Goal: Transaction & Acquisition: Book appointment/travel/reservation

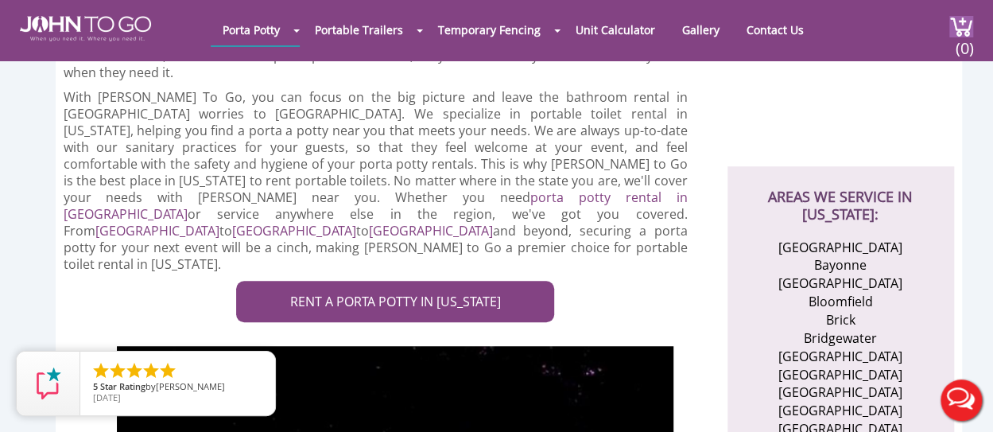
scroll to position [600, 0]
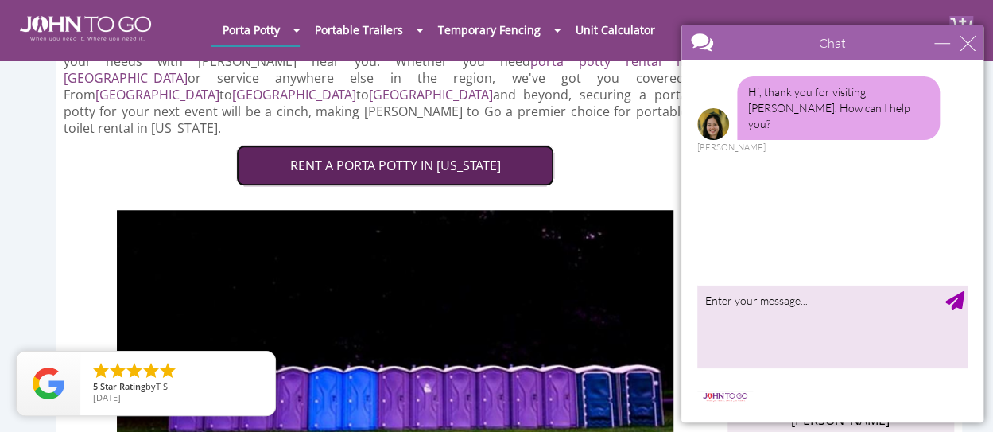
click at [476, 145] on link "RENT A PORTA POTTY IN NEW JERSEY" at bounding box center [395, 166] width 318 height 42
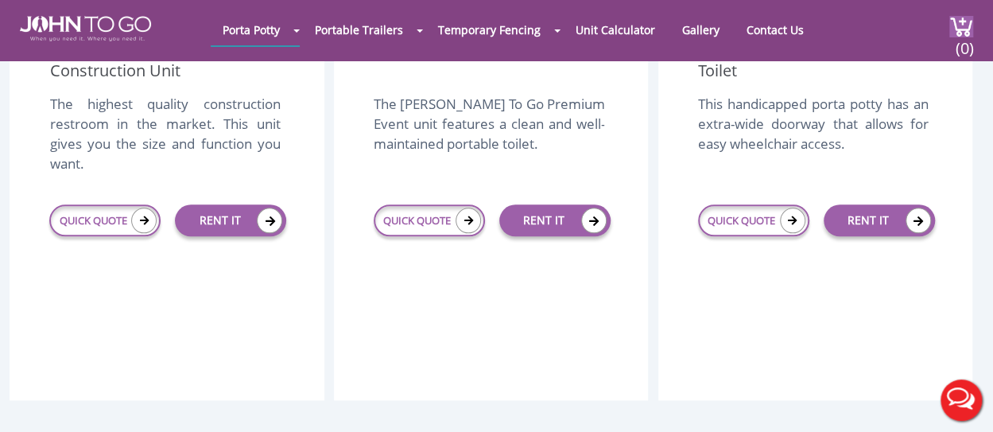
scroll to position [770, 0]
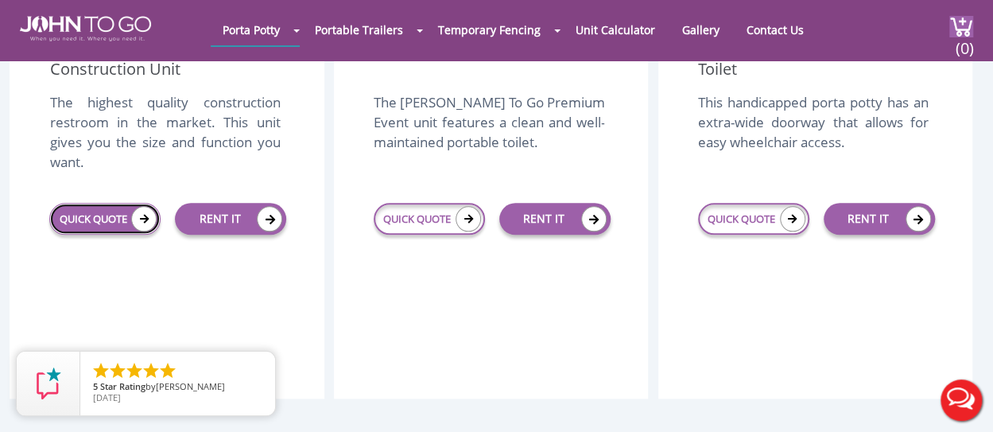
click at [92, 204] on link "QUICK QUOTE" at bounding box center [104, 219] width 111 height 32
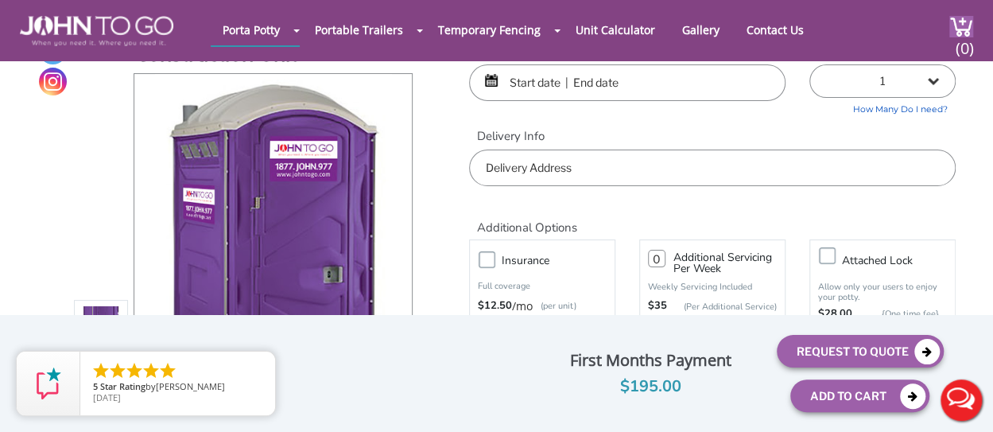
scroll to position [52, 0]
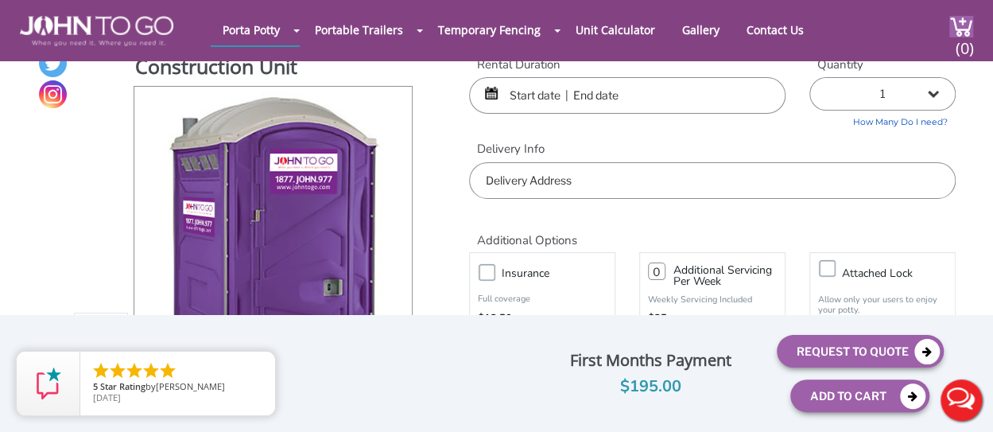
click at [530, 98] on input "text" at bounding box center [627, 95] width 316 height 37
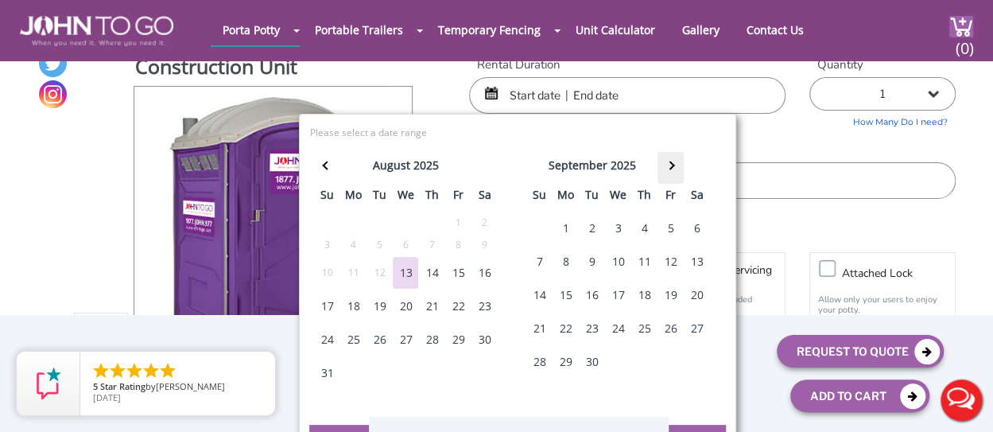
click at [671, 174] on th at bounding box center [671, 168] width 26 height 32
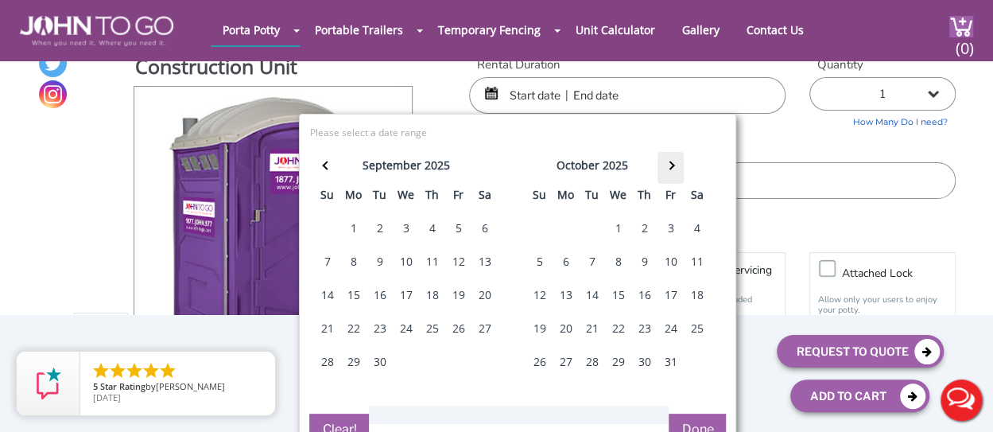
click at [671, 174] on th at bounding box center [671, 168] width 26 height 32
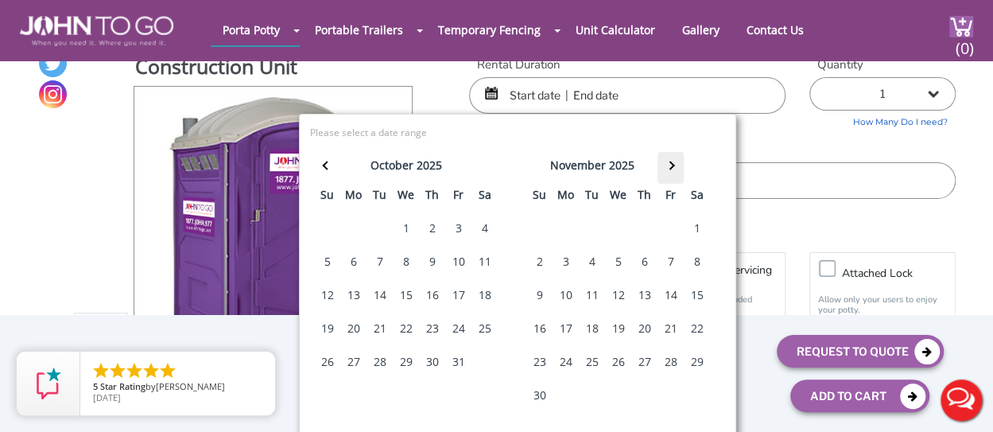
click at [671, 174] on th at bounding box center [671, 168] width 26 height 32
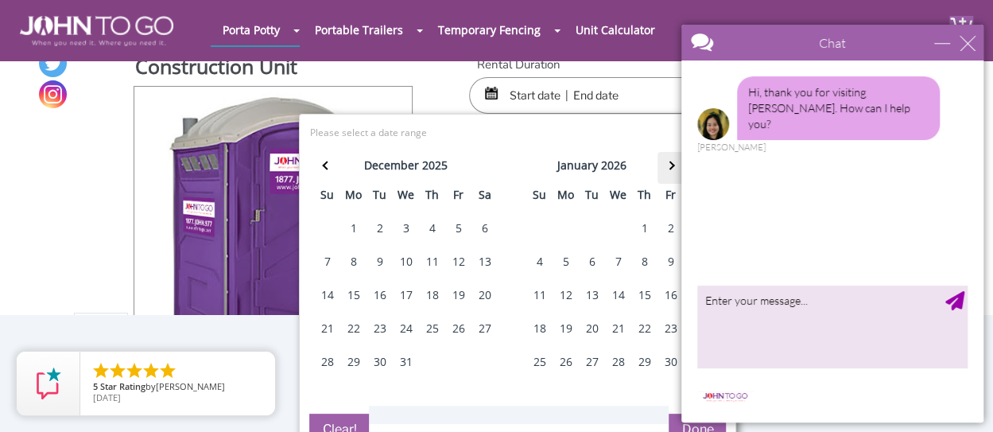
click at [671, 174] on th at bounding box center [671, 168] width 26 height 32
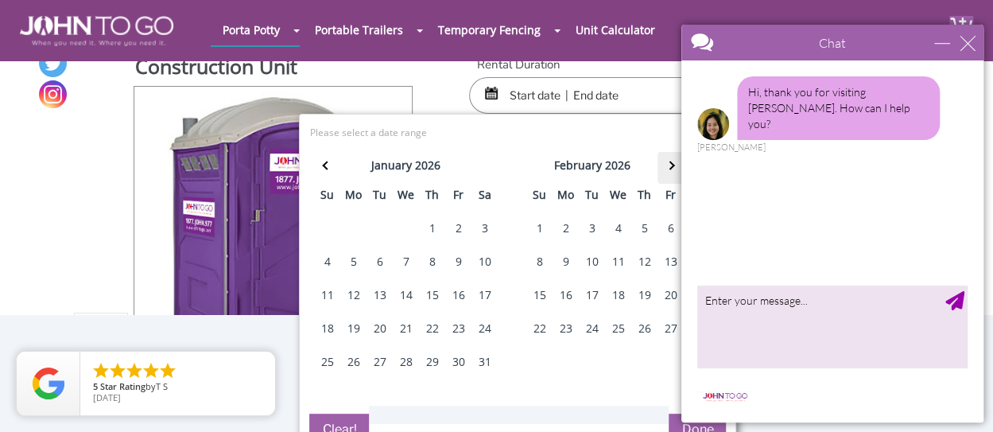
click at [671, 174] on th at bounding box center [671, 168] width 26 height 32
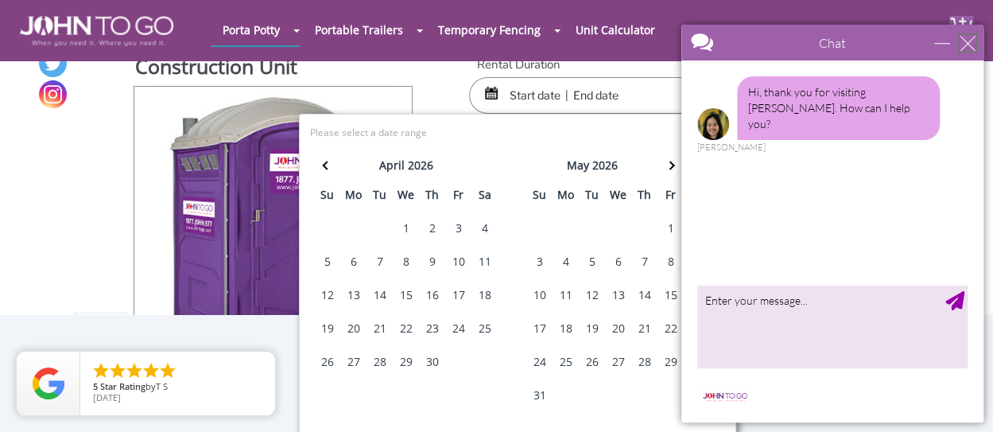
click at [966, 47] on div "close" at bounding box center [968, 43] width 16 height 16
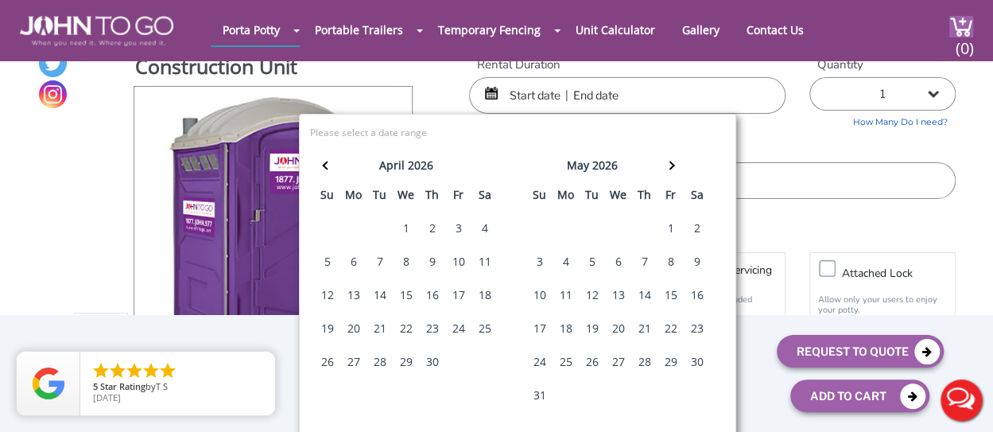
scroll to position [0, 0]
click at [690, 298] on div "16" at bounding box center [696, 295] width 25 height 32
click at [698, 292] on div "16" at bounding box center [696, 295] width 25 height 32
type input "[DATE] to [DATE]"
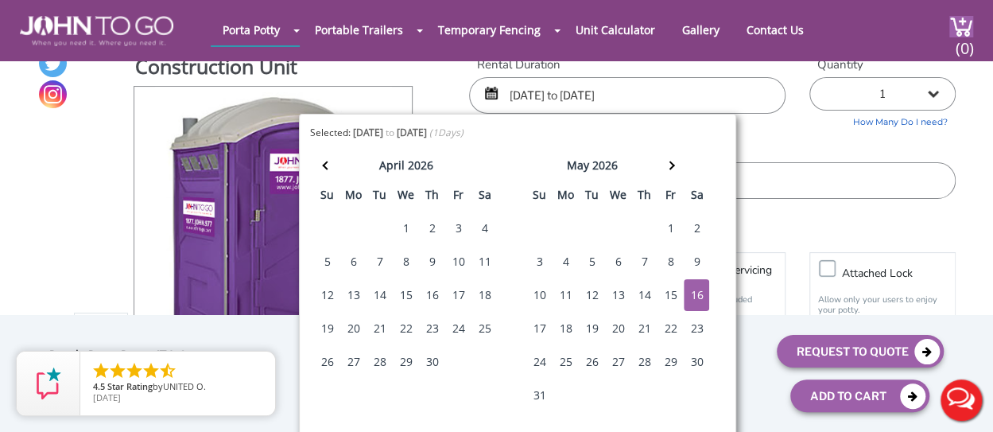
click at [786, 149] on label "Delivery Info" at bounding box center [712, 149] width 487 height 17
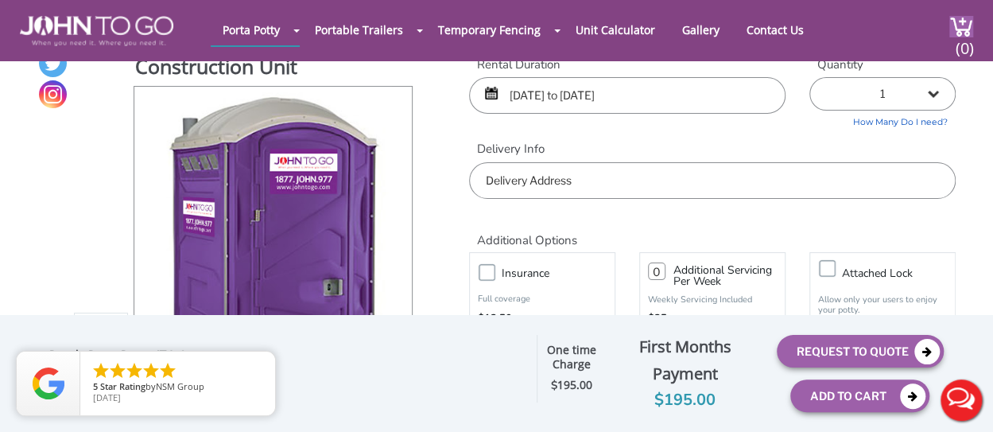
click at [937, 98] on select "1 2 (5% discount) 3 (8% discount) 4 (10% discount) 5 (12% discount) 6 (12% disc…" at bounding box center [882, 93] width 146 height 33
select select "4"
click at [809, 77] on select "1 2 (5% discount) 3 (8% discount) 4 (10% discount) 5 (12% discount) 6 (12% disc…" at bounding box center [882, 93] width 146 height 33
click at [765, 121] on div "Rental Duration 05/16/2026 to 05/16/2026 Quantity 1 2 (5% discount) 3 (8% disco…" at bounding box center [712, 127] width 510 height 142
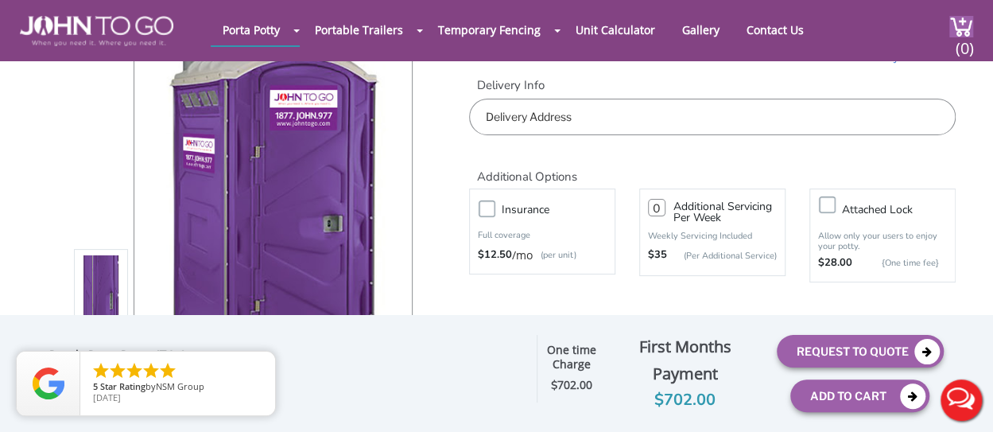
click at [735, 112] on input "text" at bounding box center [712, 117] width 487 height 37
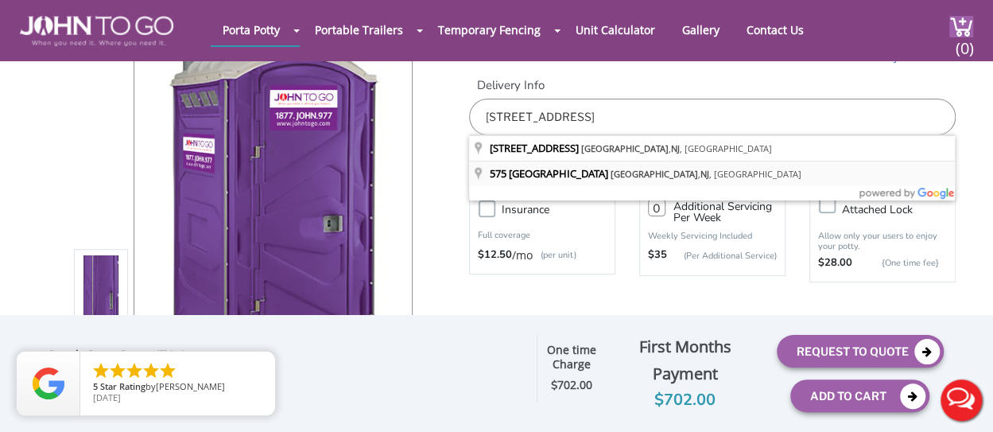
type input "575 Woodland Road, Madison, NJ, USA"
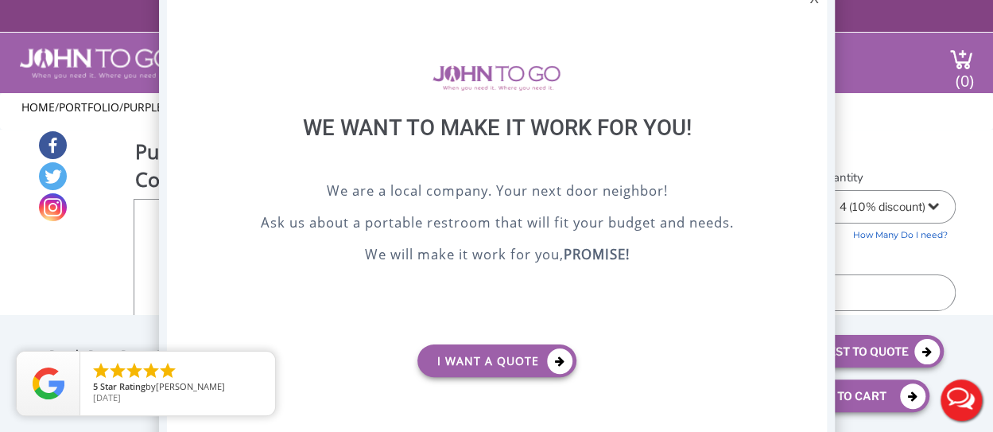
scroll to position [0, 0]
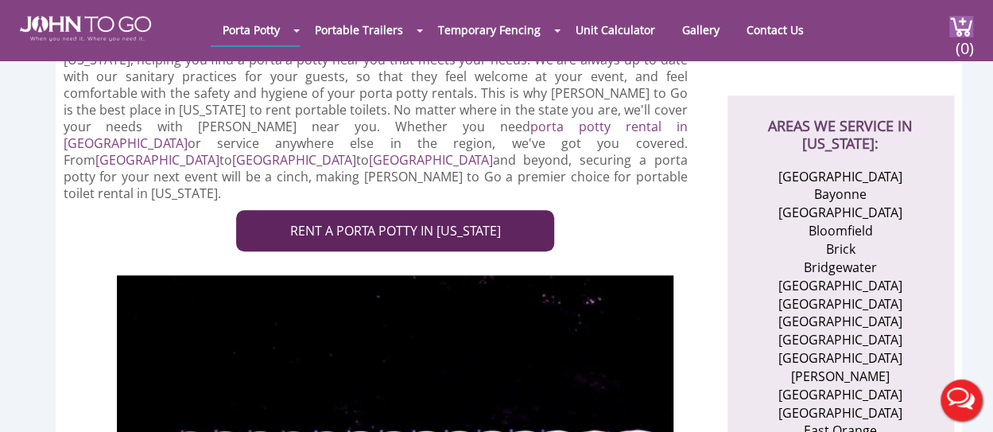
scroll to position [533, 0]
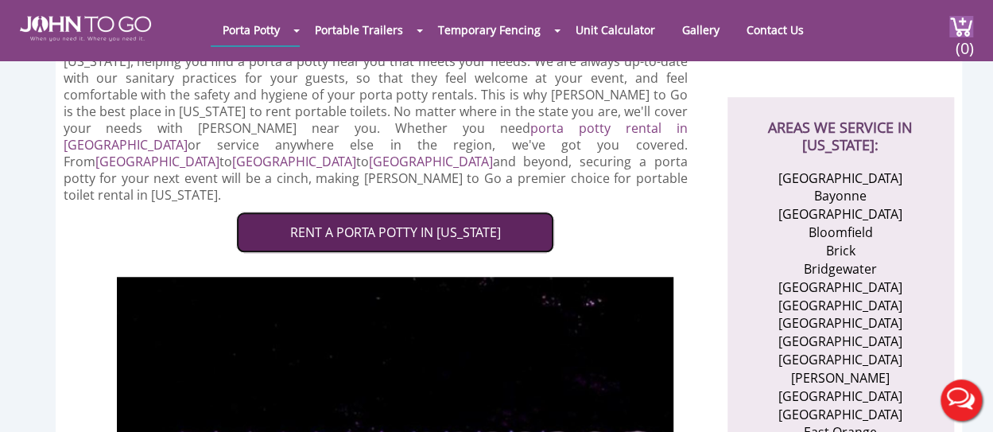
click at [441, 212] on link "RENT A PORTA POTTY IN NEW JERSEY" at bounding box center [395, 233] width 318 height 42
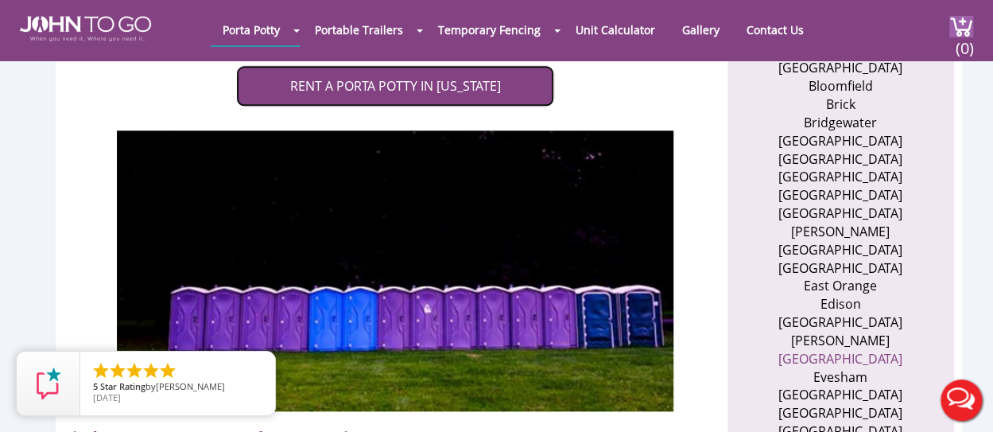
scroll to position [677, 0]
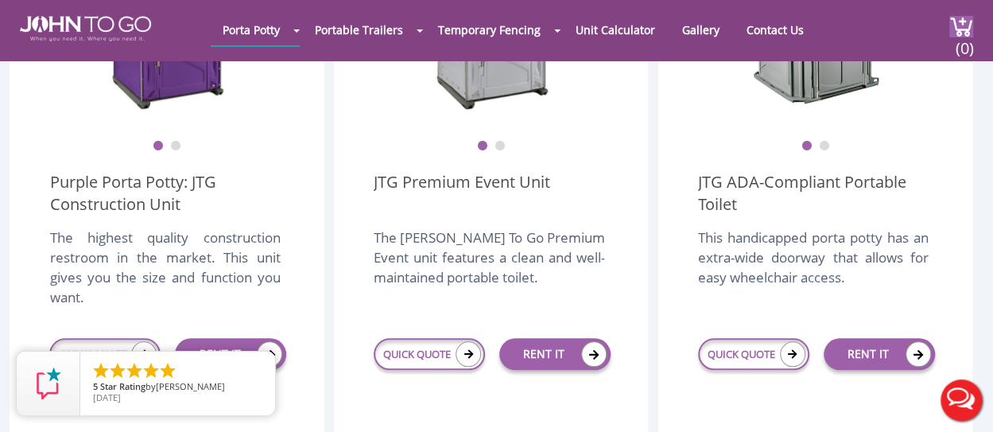
scroll to position [641, 0]
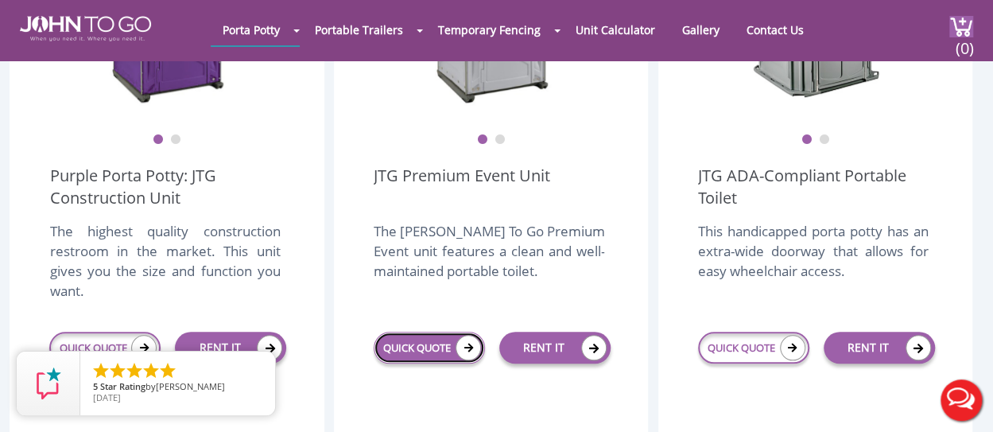
click at [412, 332] on link "QUICK QUOTE" at bounding box center [429, 348] width 111 height 32
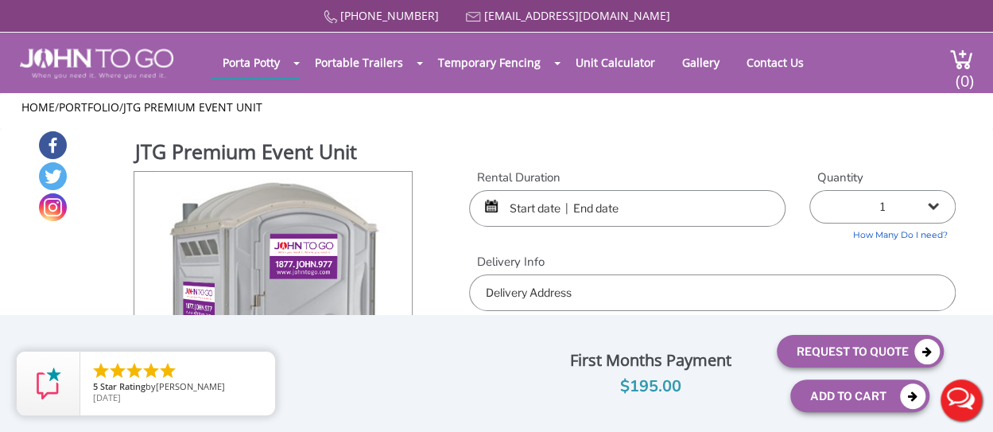
scroll to position [36, 0]
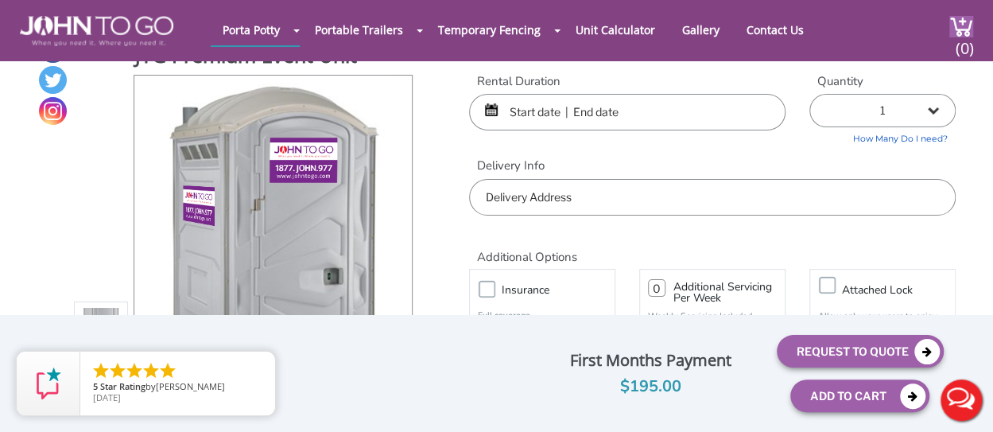
click at [530, 124] on input "text" at bounding box center [627, 112] width 316 height 37
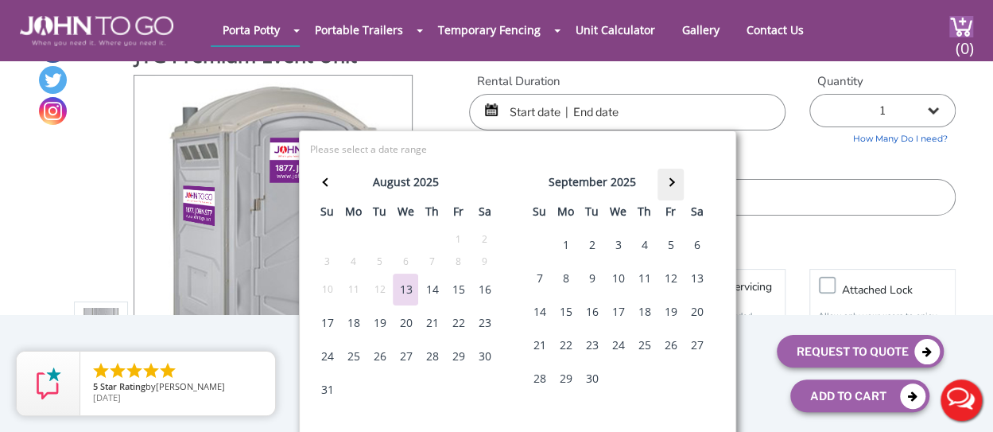
click at [674, 174] on th at bounding box center [671, 185] width 26 height 32
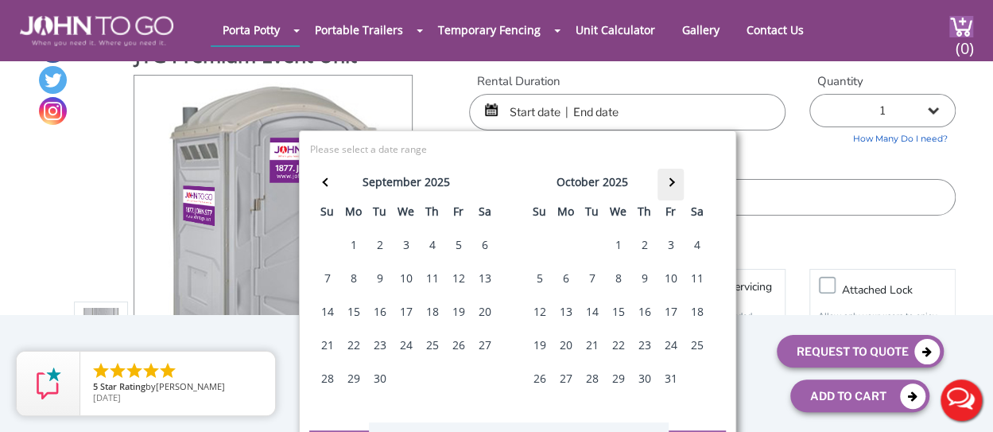
click at [674, 174] on th at bounding box center [671, 185] width 26 height 32
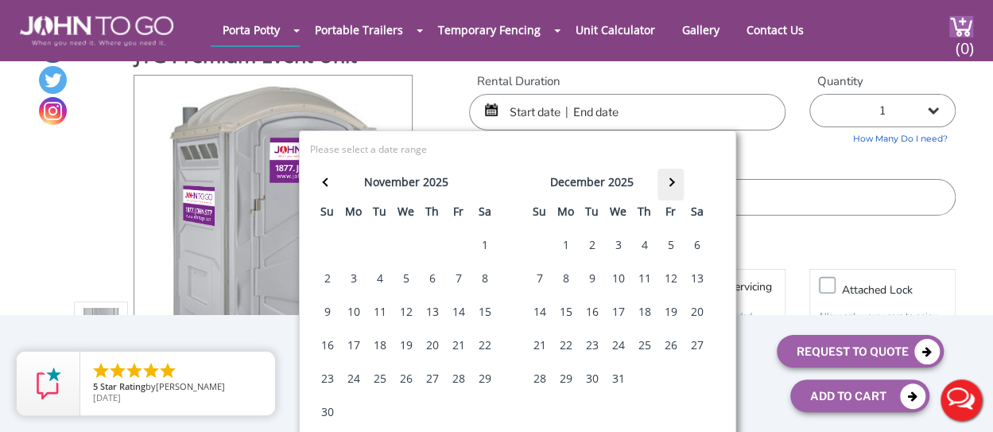
click at [674, 174] on th at bounding box center [671, 185] width 26 height 32
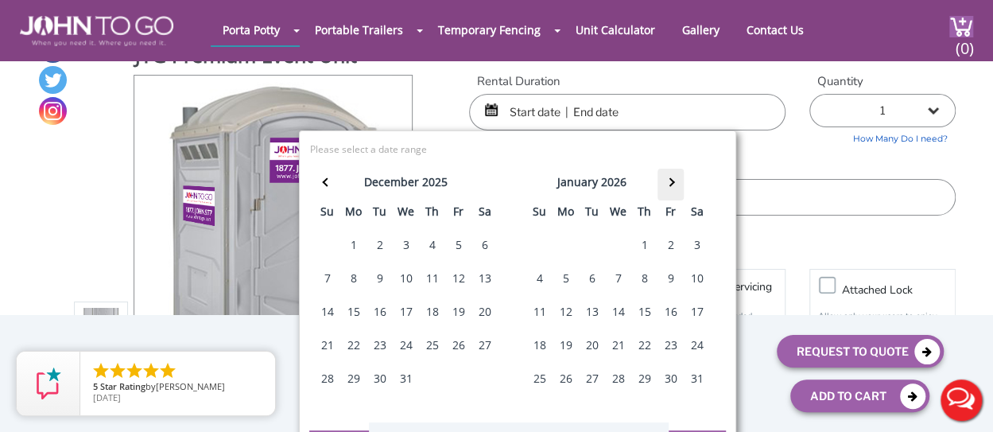
click at [674, 174] on th at bounding box center [671, 185] width 26 height 32
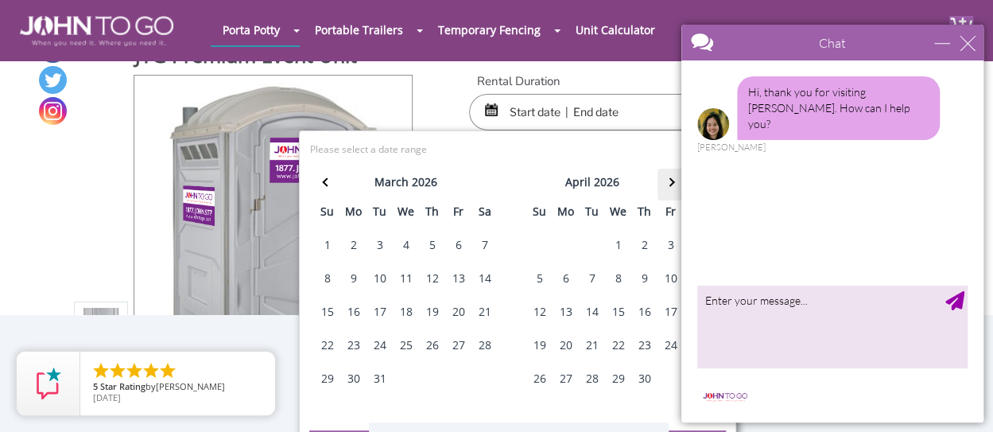
click at [675, 174] on body "Chat Email Your Question * Email * Your Question * Hi, thank you for visiting J…" at bounding box center [832, 223] width 321 height 417
click at [969, 43] on div "close" at bounding box center [968, 43] width 16 height 16
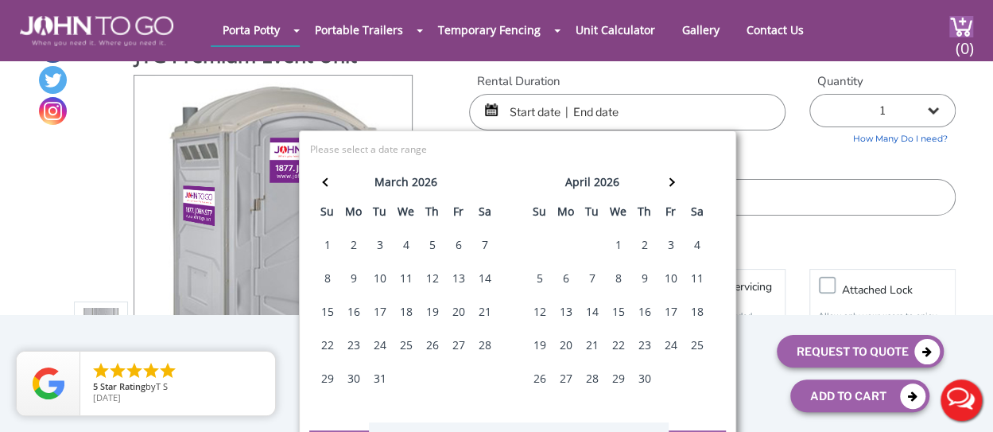
scroll to position [0, 0]
click at [673, 181] on th at bounding box center [671, 185] width 26 height 32
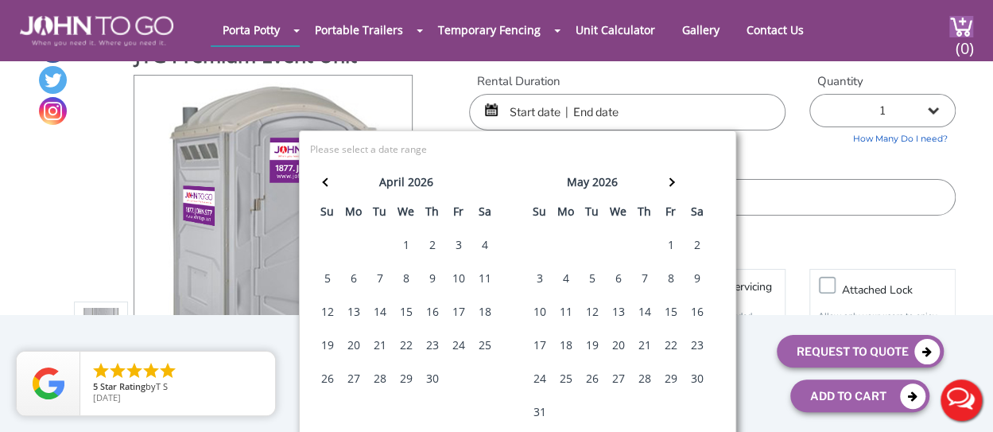
click at [697, 317] on div "16" at bounding box center [696, 312] width 25 height 32
type input "[DATE] to [DATE]"
click at [933, 104] on select "1 2 (5% discount) 3 (8% discount) 4 (10% discount) 5 (12% discount) 6 (12% disc…" at bounding box center [882, 110] width 146 height 33
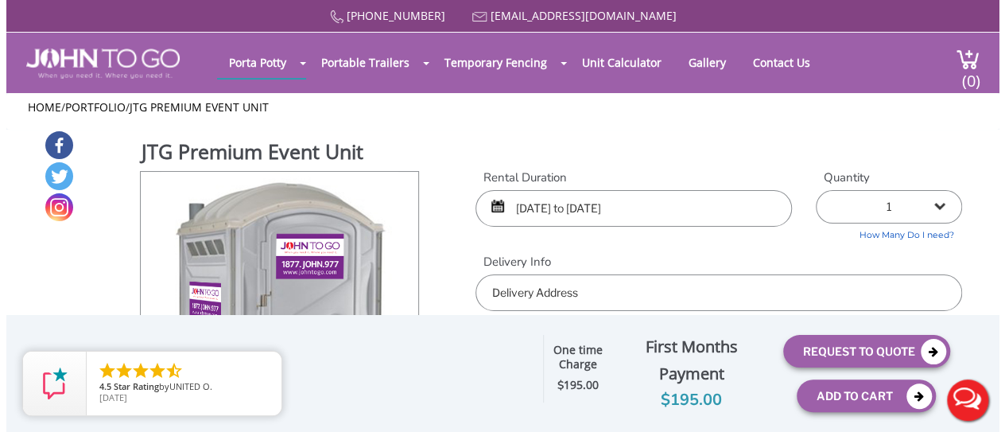
scroll to position [1, 0]
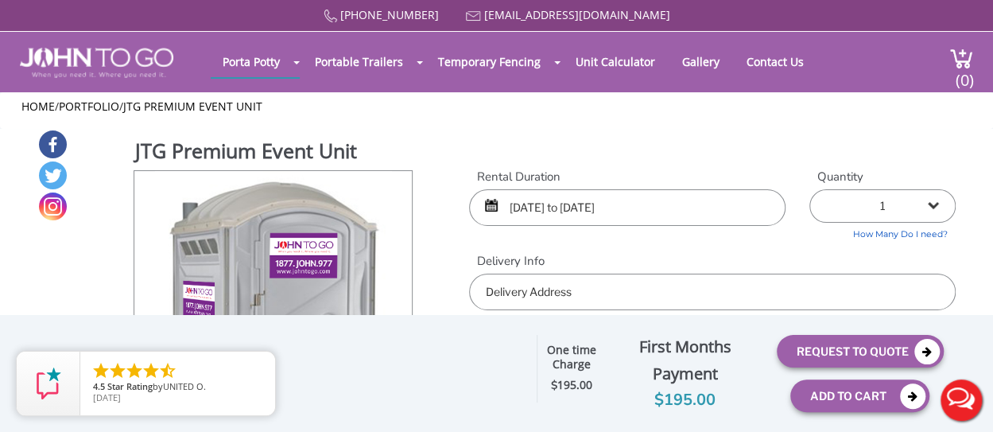
click at [895, 237] on link "How Many Do I need?" at bounding box center [882, 232] width 146 height 18
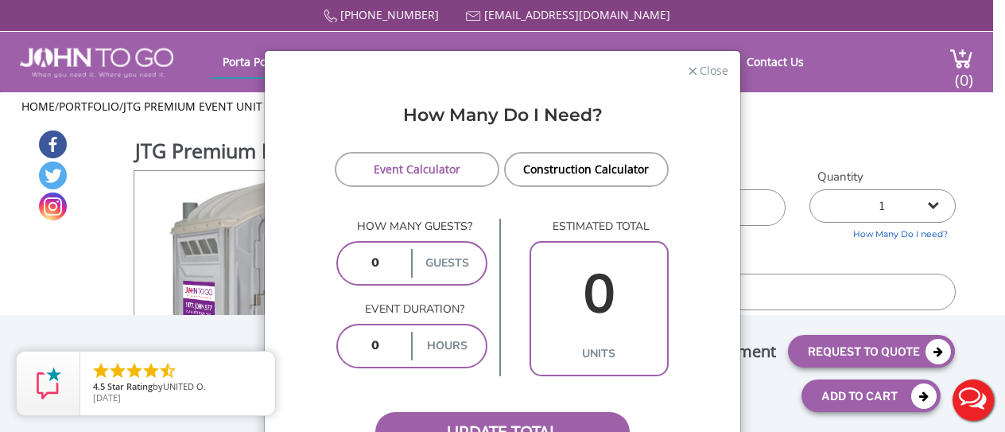
click at [377, 262] on input "number" at bounding box center [376, 263] width 66 height 29
type input "300"
click at [476, 224] on p "How many guests?" at bounding box center [411, 227] width 151 height 16
click at [359, 260] on input "300" at bounding box center [376, 263] width 66 height 29
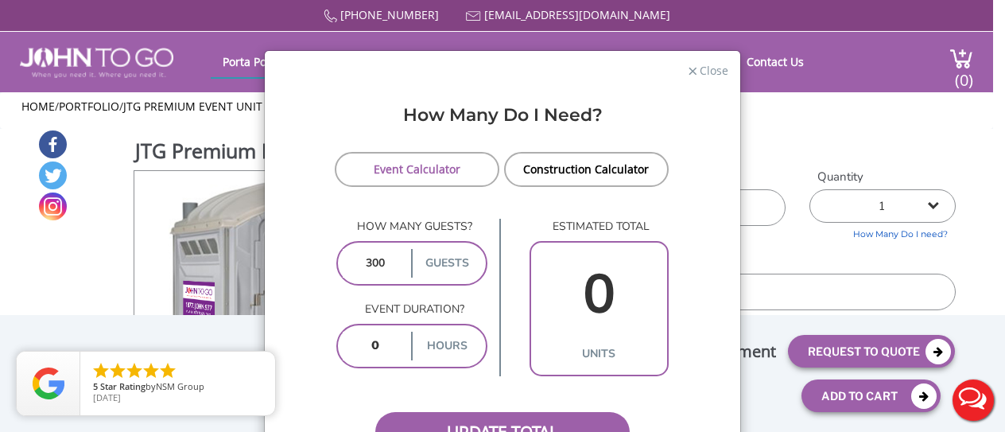
click at [359, 260] on input "300" at bounding box center [376, 263] width 66 height 29
type input "2"
type input "300"
click at [381, 343] on input "number" at bounding box center [376, 346] width 66 height 29
type input "4"
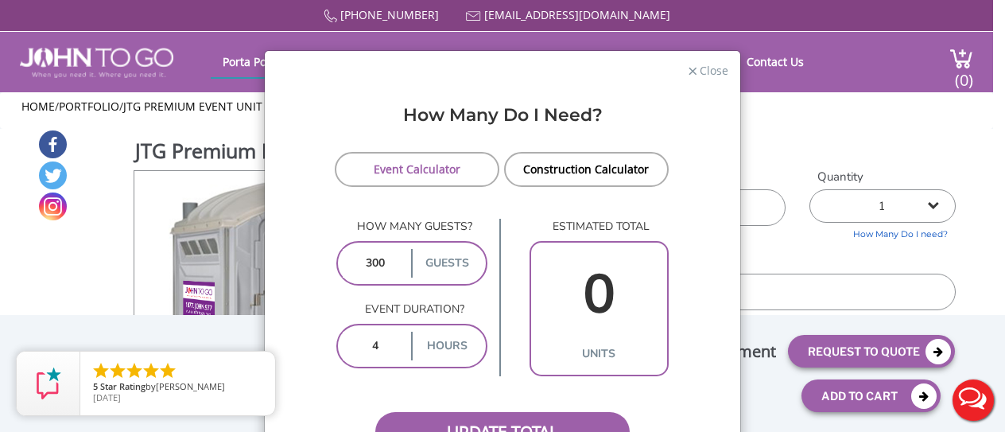
click at [499, 287] on div "estimated total 0 units" at bounding box center [583, 298] width 169 height 158
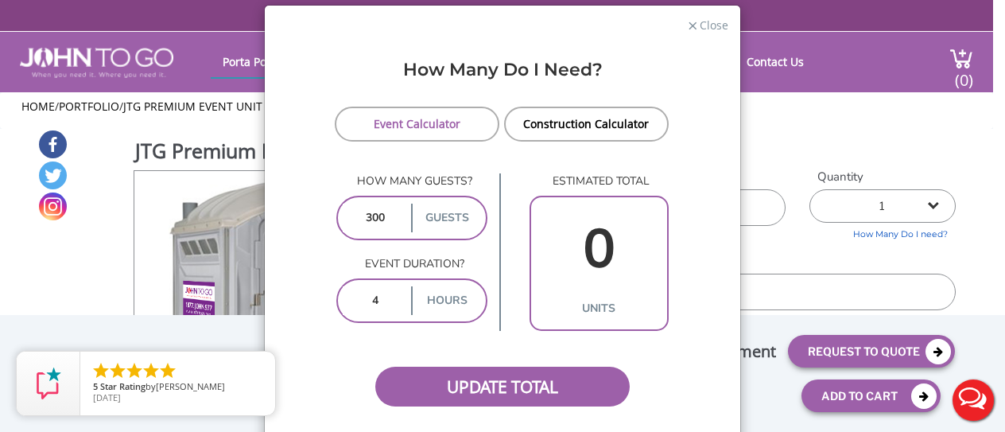
scroll to position [55, 0]
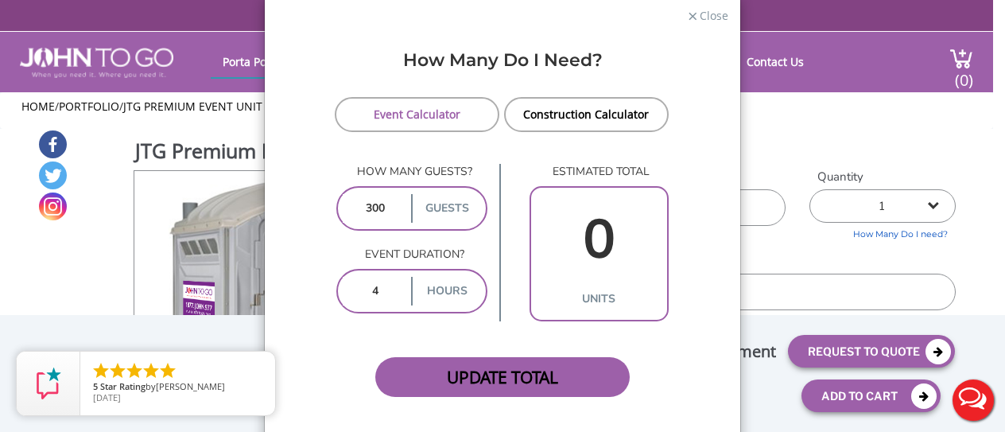
click at [499, 371] on span "Update Total" at bounding box center [502, 377] width 254 height 40
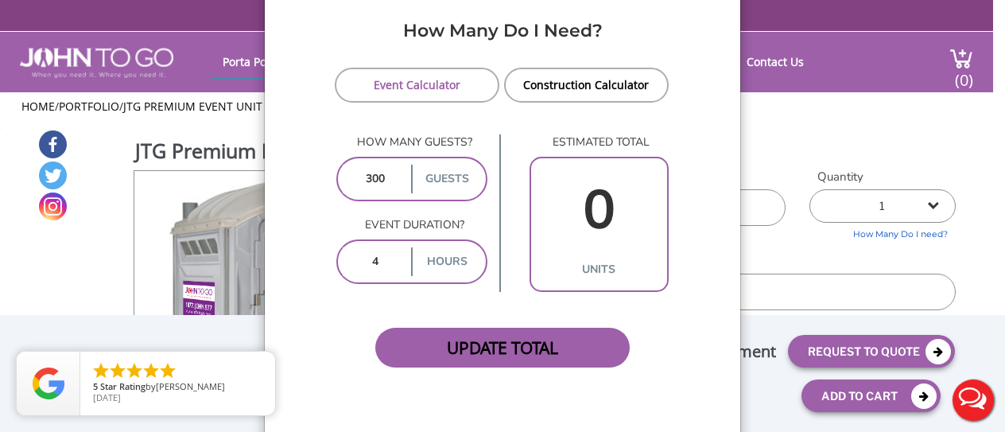
scroll to position [85, 0]
click at [426, 262] on label "hours" at bounding box center [446, 261] width 70 height 29
click at [460, 327] on span "Update Total" at bounding box center [502, 347] width 254 height 40
click at [488, 340] on span "Update Total" at bounding box center [502, 347] width 254 height 40
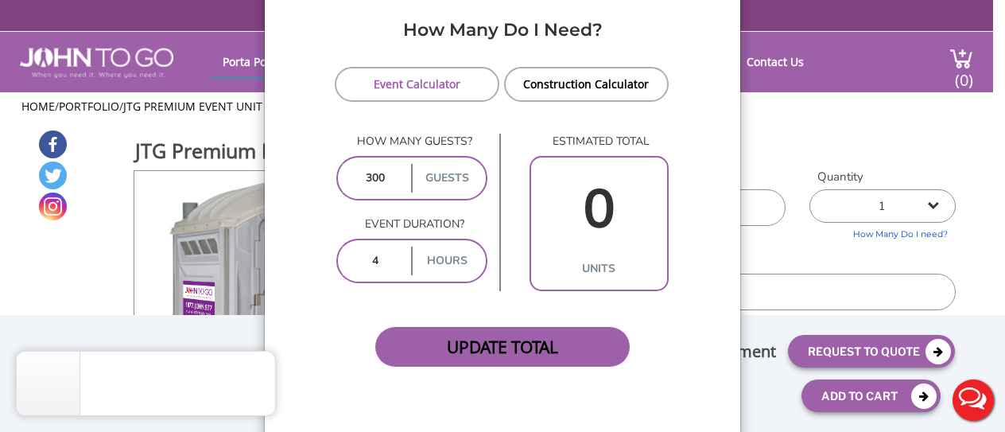
click at [550, 344] on span "Update Total" at bounding box center [502, 347] width 254 height 40
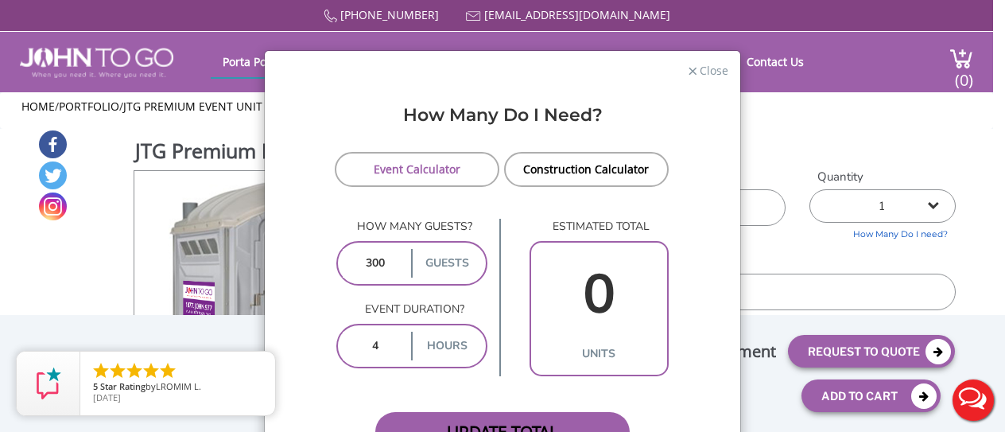
scroll to position [2, 0]
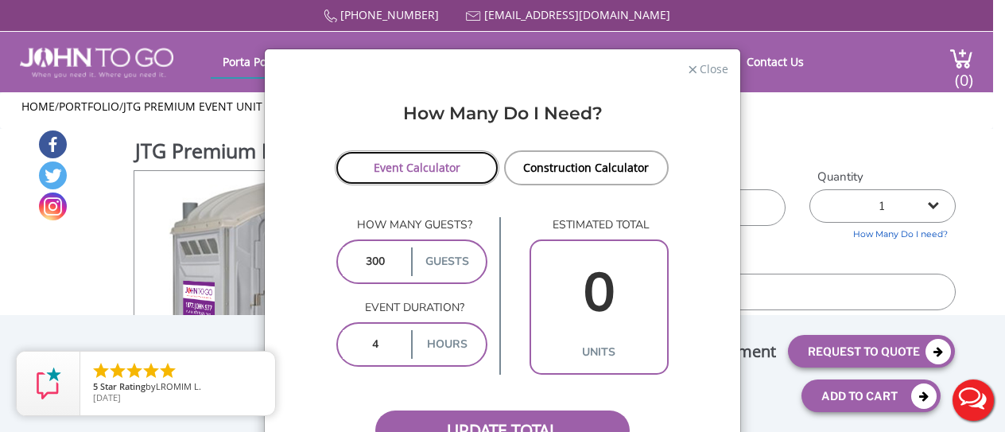
click at [429, 156] on link "Event Calculator" at bounding box center [417, 167] width 165 height 35
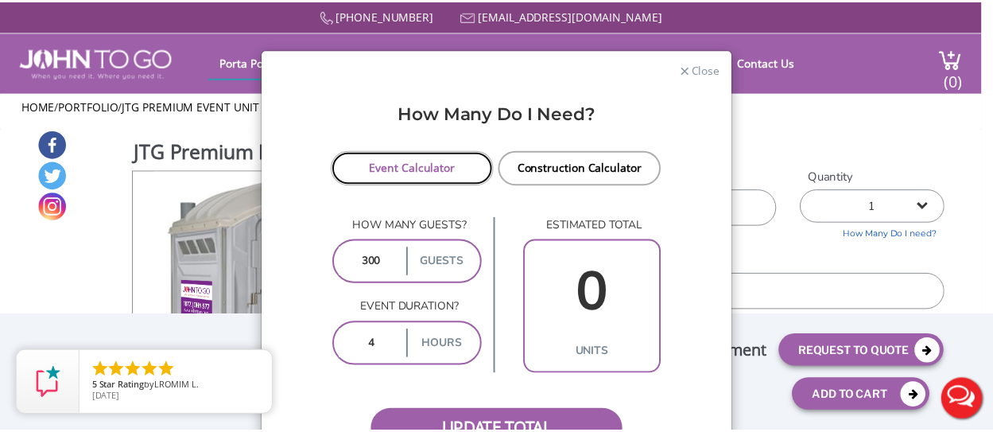
scroll to position [35, 0]
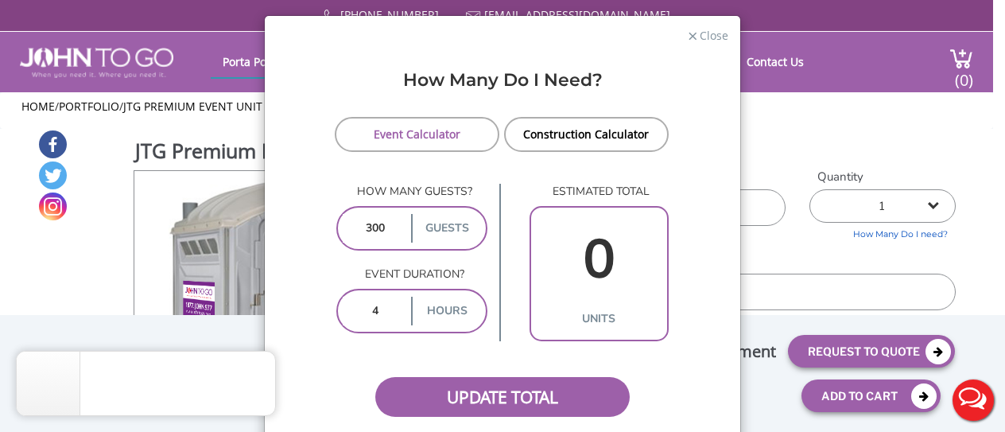
click at [428, 223] on label "guests" at bounding box center [446, 228] width 70 height 29
click at [381, 235] on input "300" at bounding box center [376, 228] width 66 height 29
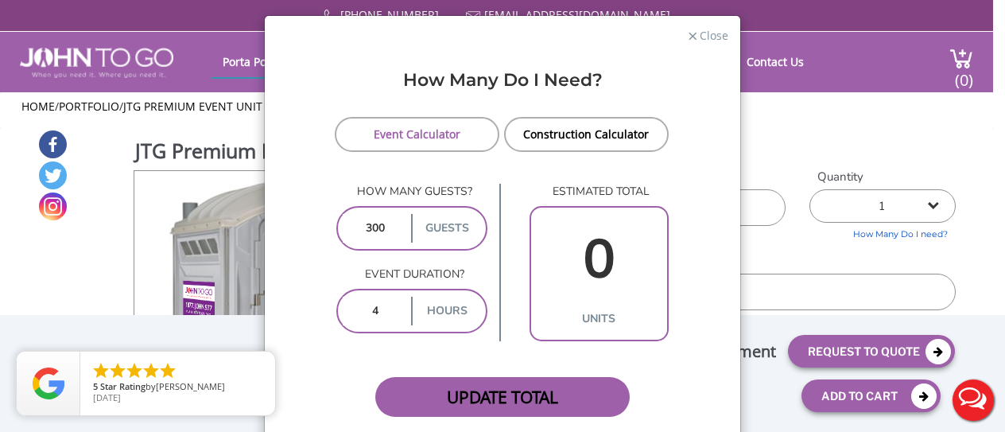
click at [469, 387] on span "Update Total" at bounding box center [502, 397] width 254 height 40
click at [382, 224] on input "300" at bounding box center [376, 228] width 66 height 29
type input "3"
type input "400"
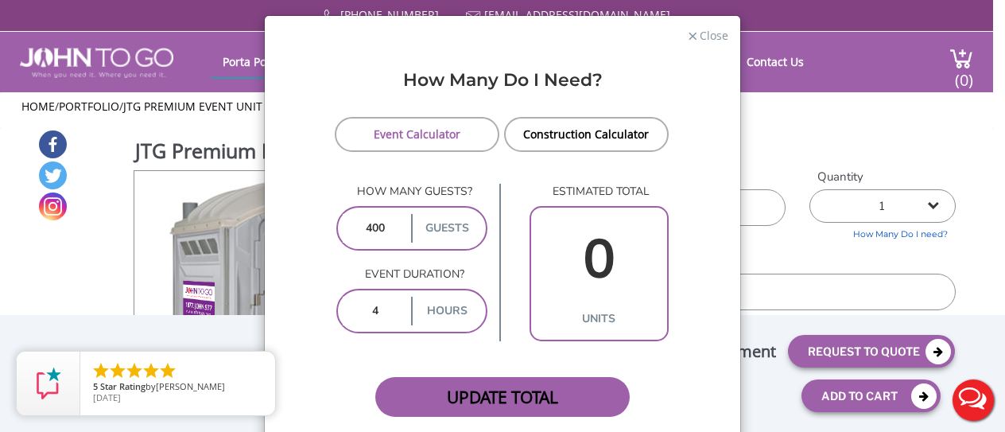
click at [475, 400] on span "Update Total" at bounding box center [502, 397] width 254 height 40
click at [377, 309] on input "4" at bounding box center [376, 311] width 66 height 29
type input "5"
click at [367, 226] on input "400" at bounding box center [376, 228] width 66 height 29
type input "300"
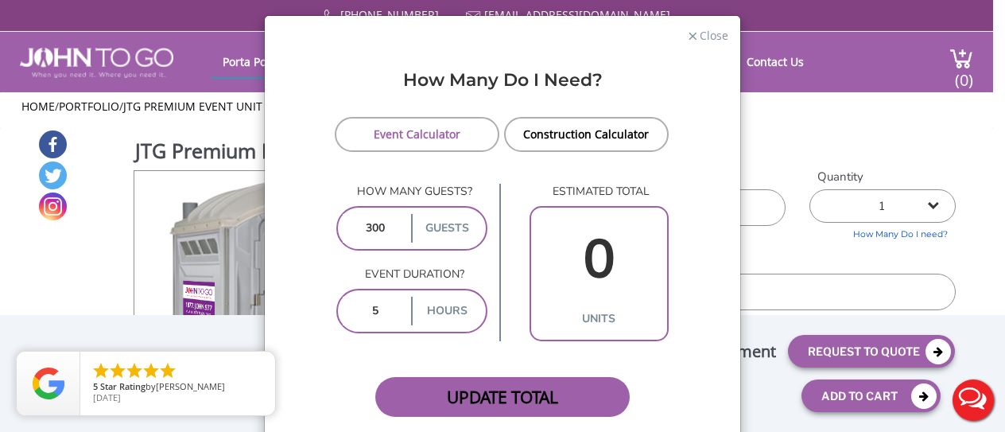
click at [476, 400] on span "Update Total" at bounding box center [502, 397] width 254 height 40
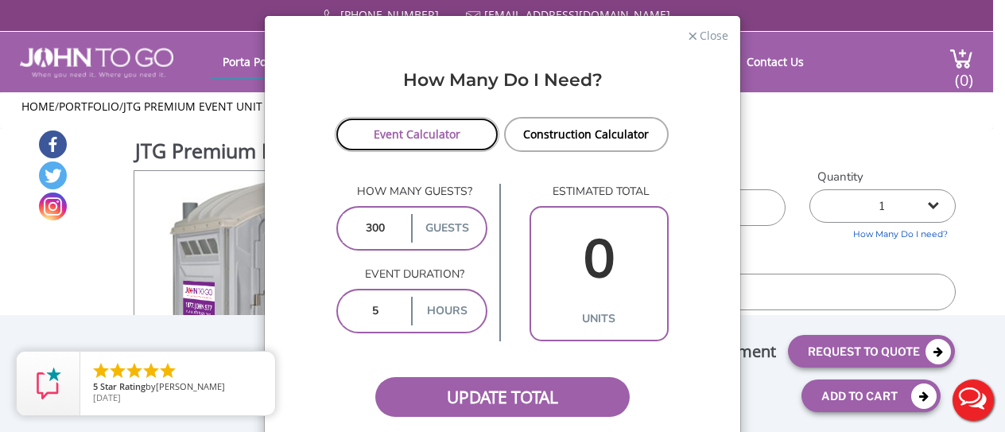
click at [438, 139] on link "Event Calculator" at bounding box center [417, 134] width 165 height 35
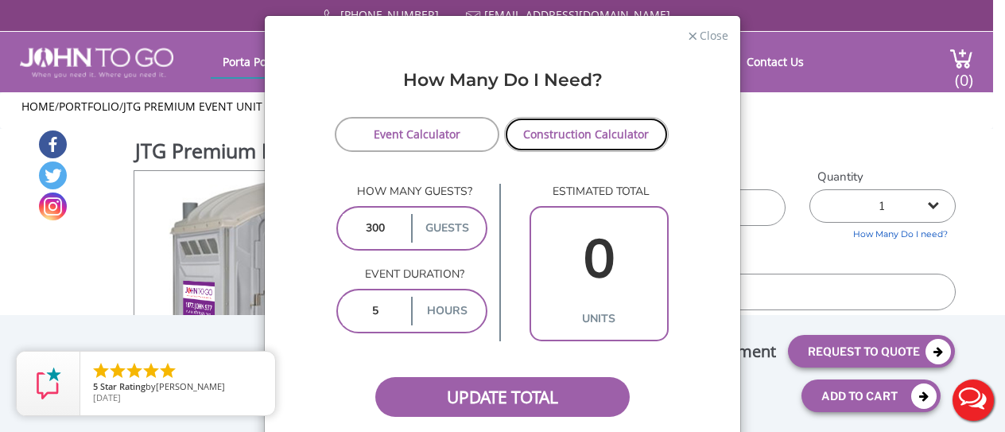
click at [518, 130] on link "Construction Calculator" at bounding box center [586, 134] width 165 height 35
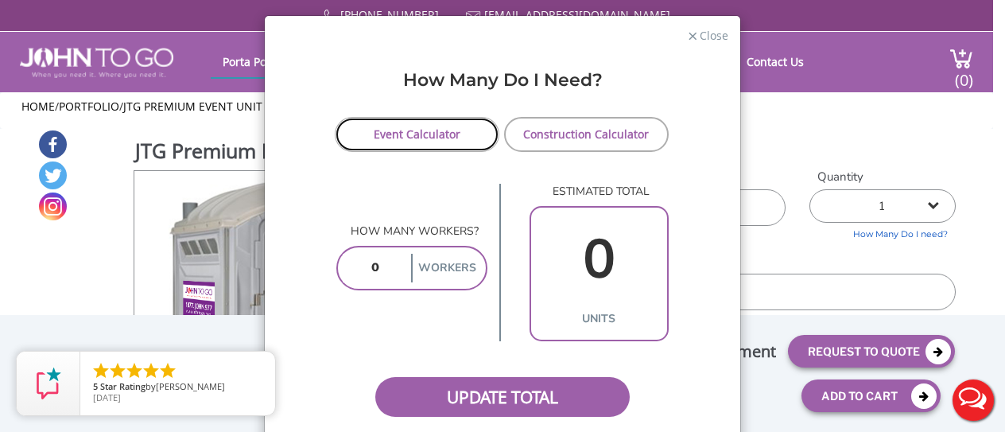
click at [442, 130] on link "Event Calculator" at bounding box center [417, 134] width 165 height 35
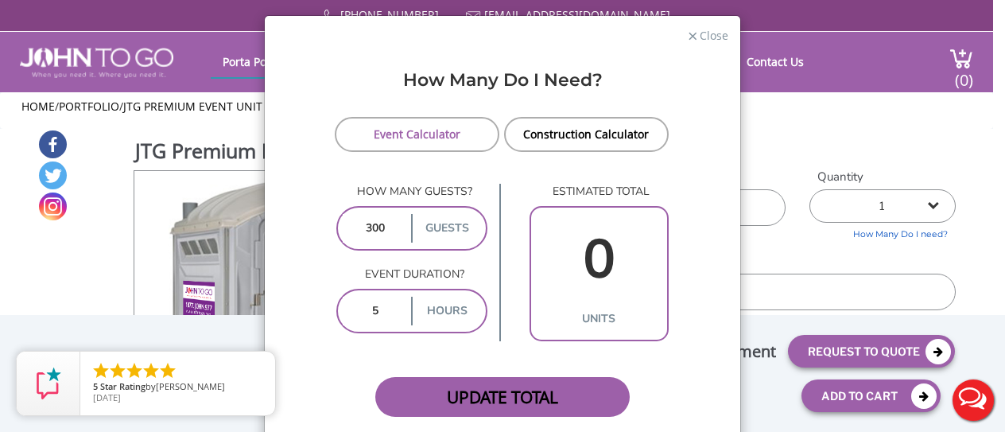
click at [487, 398] on span "Update Total" at bounding box center [502, 397] width 254 height 40
click at [709, 29] on span "Close" at bounding box center [713, 33] width 30 height 15
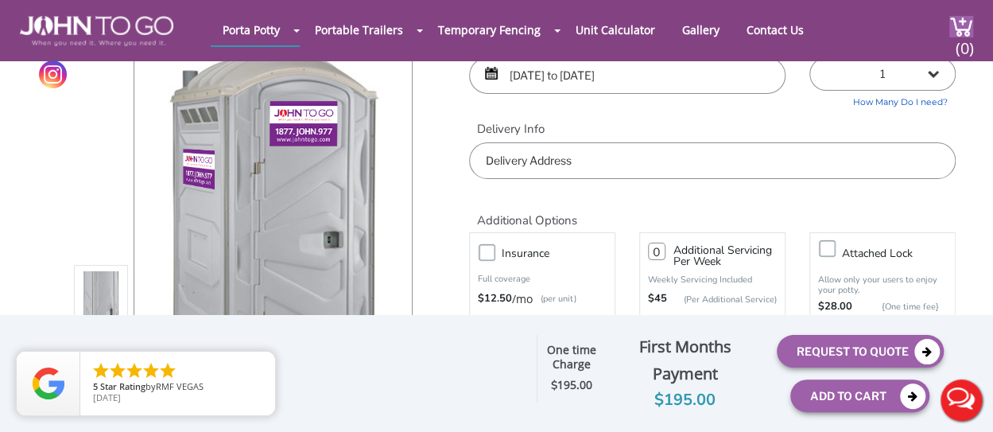
scroll to position [42, 0]
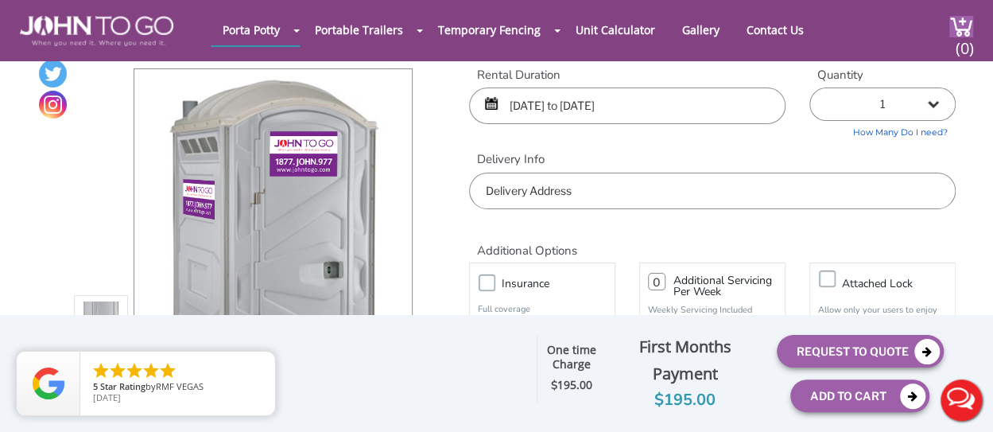
click at [926, 117] on select "1 2 (5% discount) 3 (8% discount) 4 (10% discount) 5 (12% discount) 6 (12% disc…" at bounding box center [882, 103] width 146 height 33
select select "4"
click at [809, 87] on select "1 2 (5% discount) 3 (8% discount) 4 (10% discount) 5 (12% discount) 6 (12% disc…" at bounding box center [882, 103] width 146 height 33
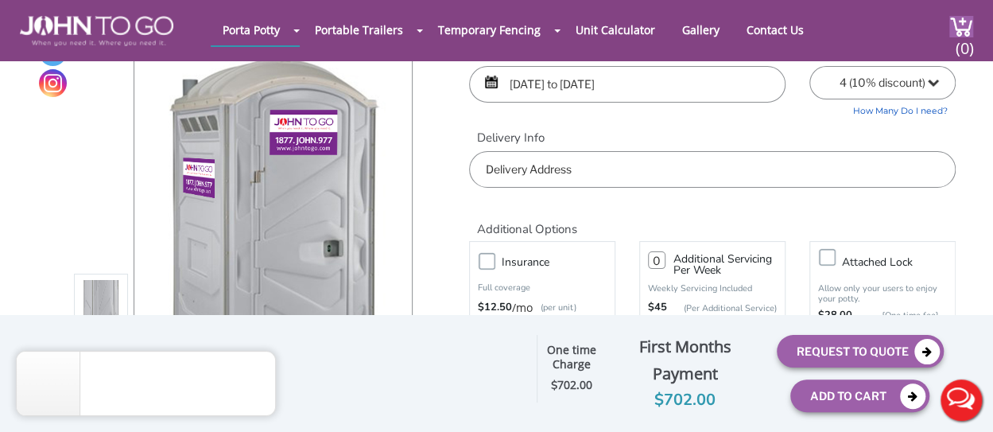
scroll to position [64, 0]
click at [662, 169] on input "text" at bounding box center [712, 168] width 487 height 37
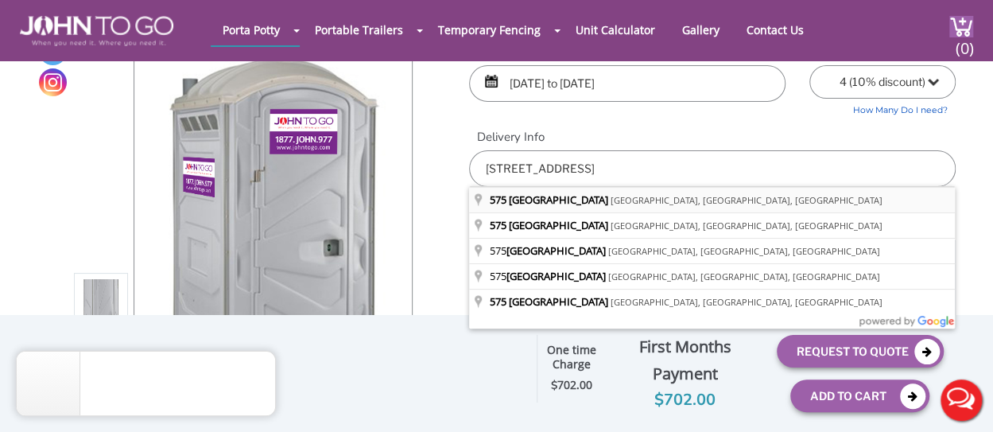
type input "575 Woodland Road, Madison, NJ, USA"
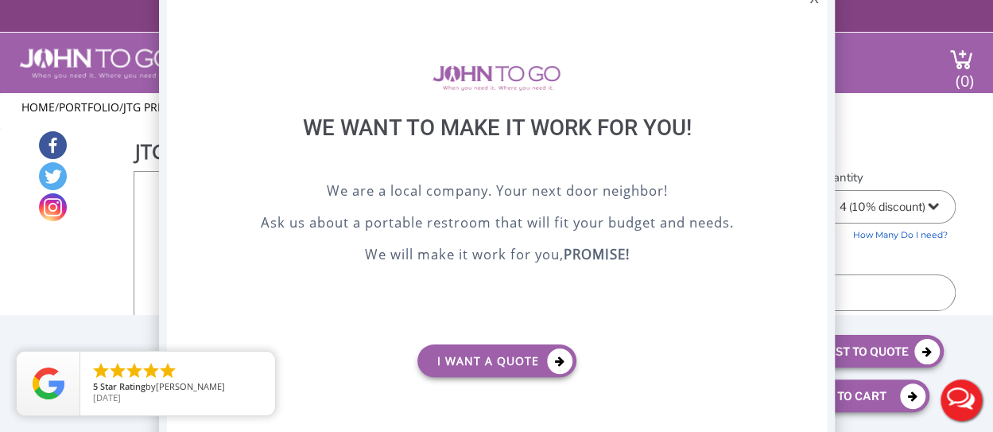
scroll to position [0, 0]
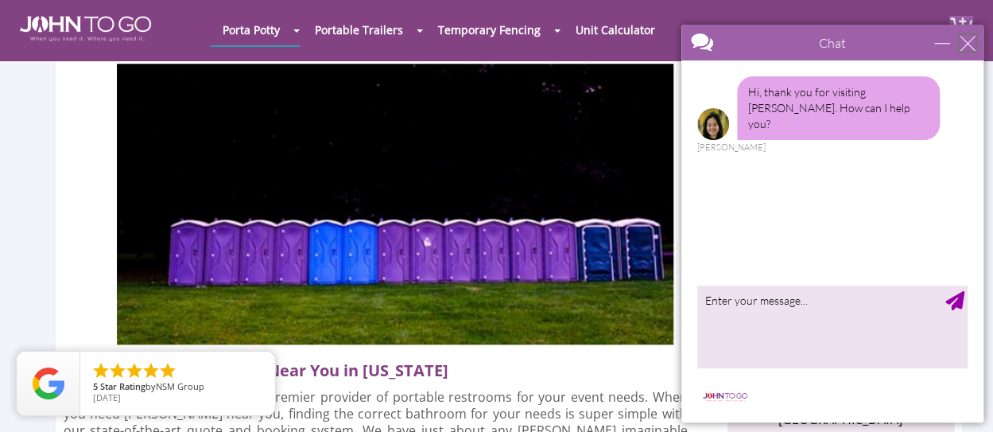
click at [961, 49] on div "close" at bounding box center [968, 43] width 16 height 16
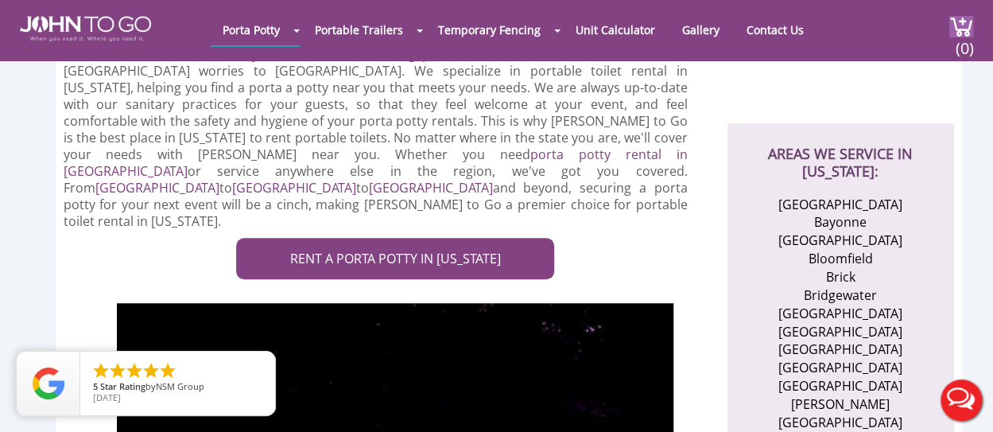
scroll to position [507, 0]
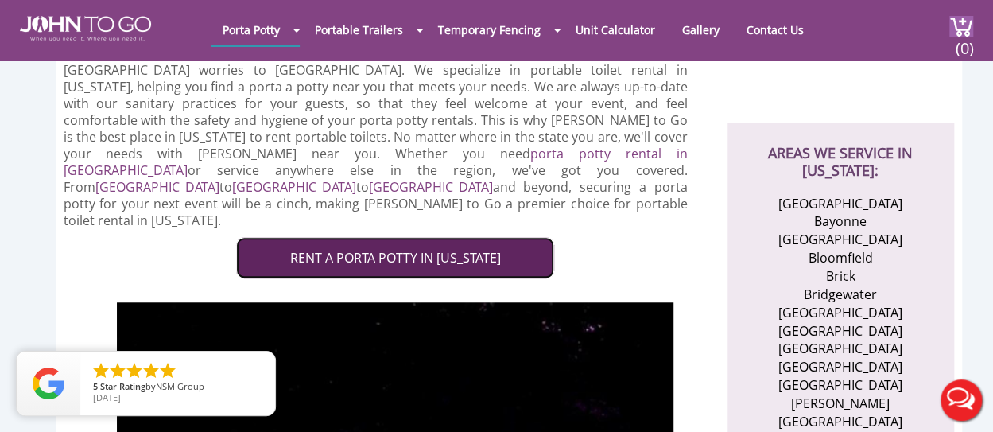
click at [399, 237] on link "RENT A PORTA POTTY IN NEW JERSEY" at bounding box center [395, 258] width 318 height 42
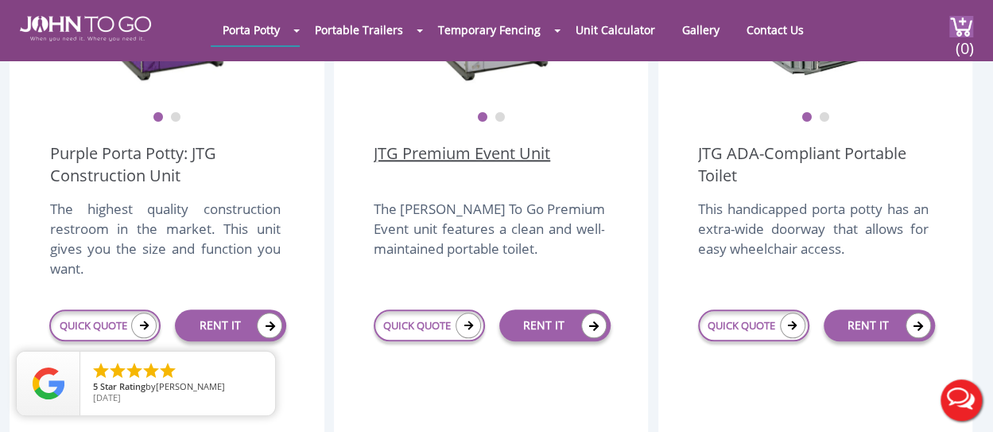
scroll to position [665, 0]
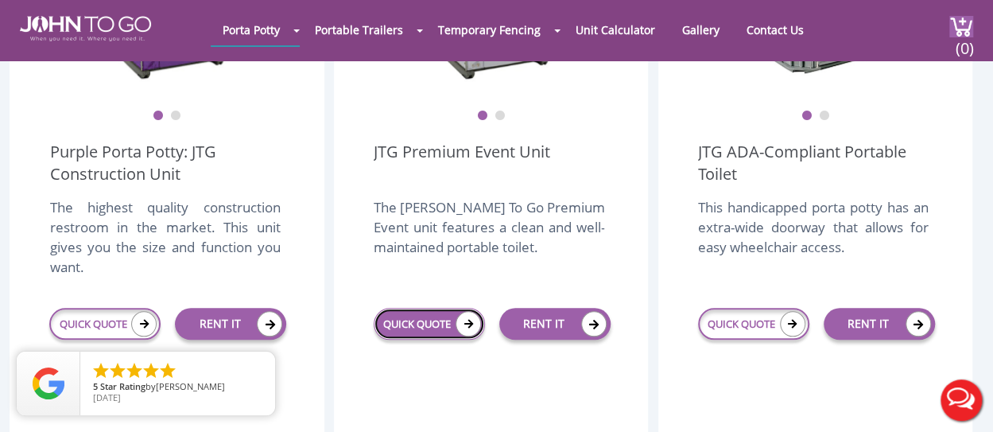
click at [444, 308] on link "QUICK QUOTE" at bounding box center [429, 324] width 111 height 32
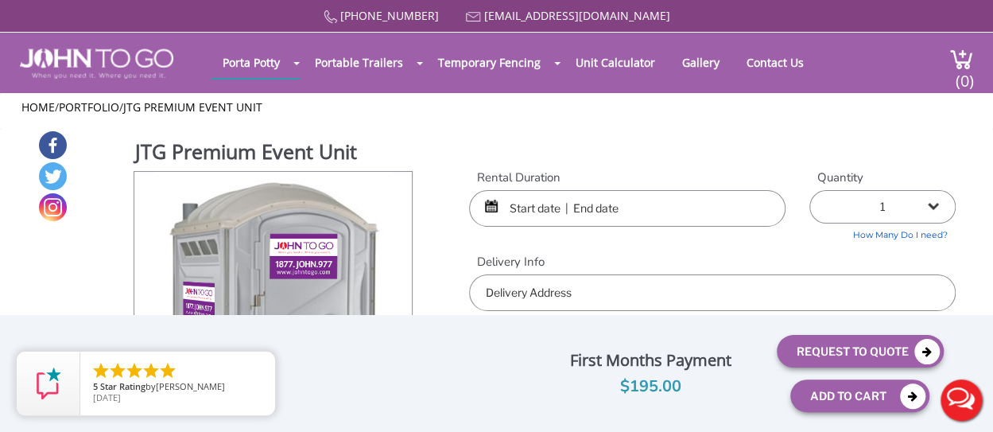
click at [908, 213] on select "1 2 (5% discount) 3 (8% discount) 4 (10% discount) 5 (12% discount) 6 (12% disc…" at bounding box center [882, 206] width 146 height 33
select select "4"
click at [809, 190] on select "1 2 (5% discount) 3 (8% discount) 4 (10% discount) 5 (12% discount) 6 (12% disc…" at bounding box center [882, 206] width 146 height 33
type input "0"
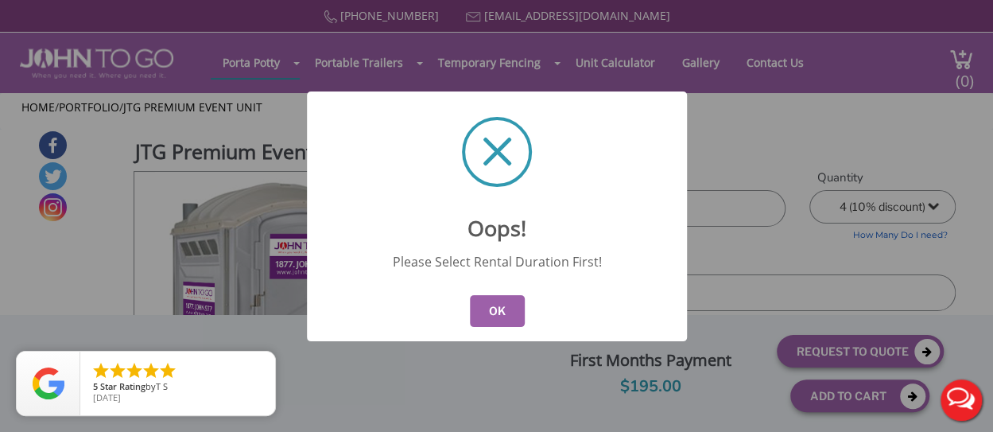
click at [511, 305] on button "OK" at bounding box center [496, 311] width 55 height 32
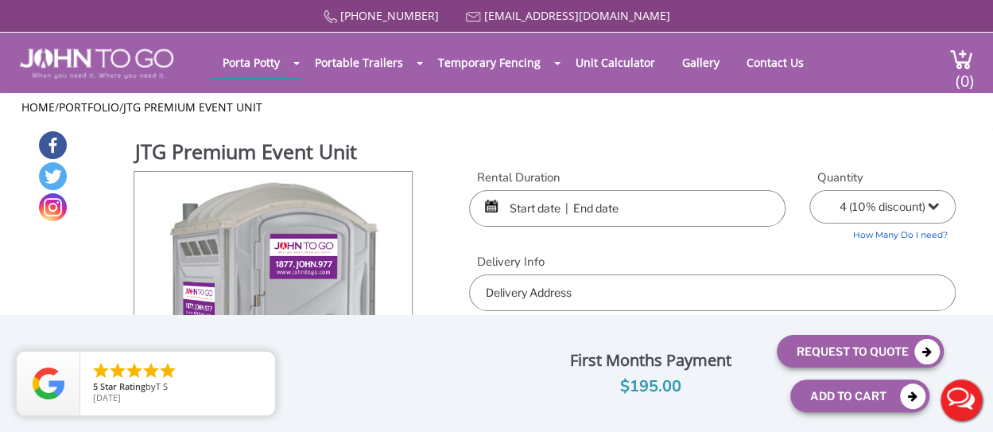
click at [538, 203] on input "text" at bounding box center [627, 208] width 316 height 37
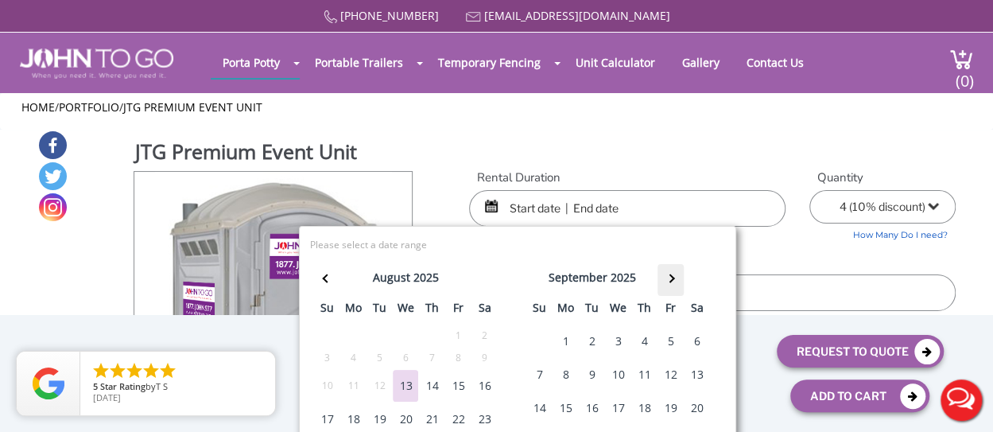
click at [673, 271] on th at bounding box center [671, 280] width 26 height 32
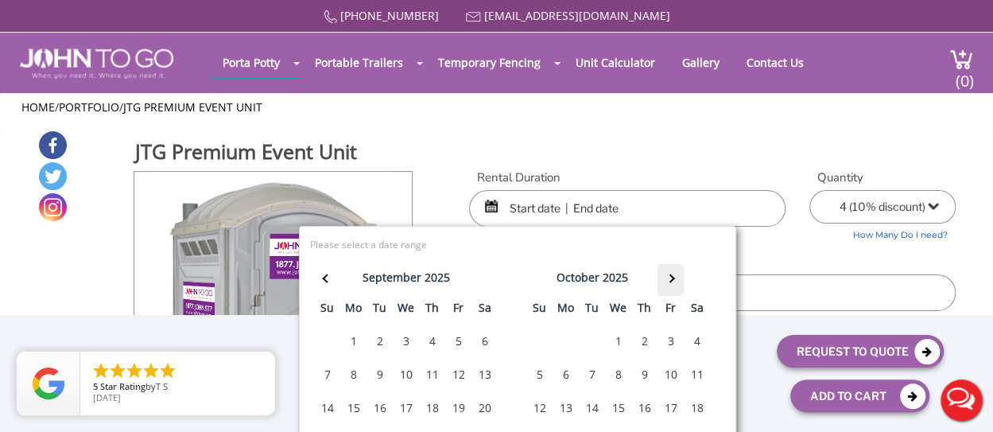
click at [673, 271] on th at bounding box center [671, 280] width 26 height 32
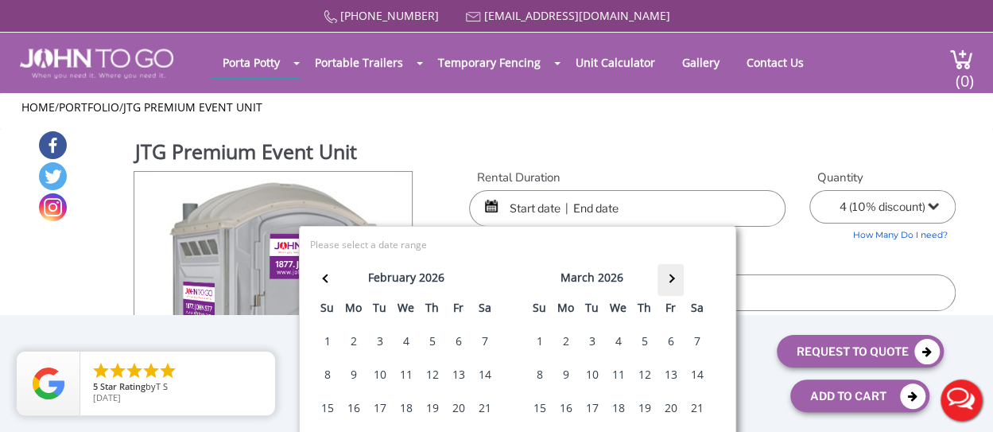
click at [673, 271] on th at bounding box center [671, 280] width 26 height 32
click at [696, 398] on div "16" at bounding box center [696, 408] width 25 height 32
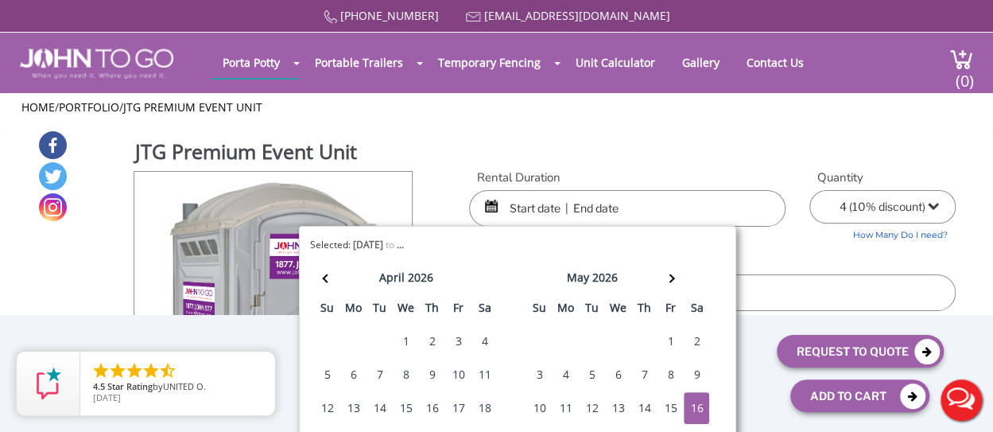
click at [693, 401] on div "16" at bounding box center [696, 408] width 25 height 32
type input "[DATE] to [DATE]"
click at [773, 162] on div "JTG Premium Event Unit View feature & specs Download Pdf Product PDF Addon PDF …" at bounding box center [496, 358] width 918 height 456
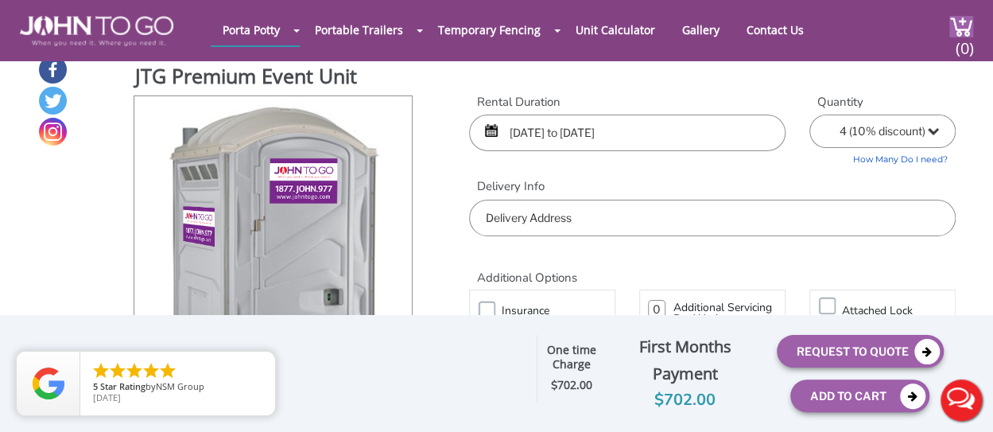
scroll to position [14, 0]
click at [937, 138] on select "1 2 (5% discount) 3 (8% discount) 4 (10% discount) 5 (12% discount) 6 (12% disc…" at bounding box center [882, 131] width 146 height 33
